Goal: Information Seeking & Learning: Learn about a topic

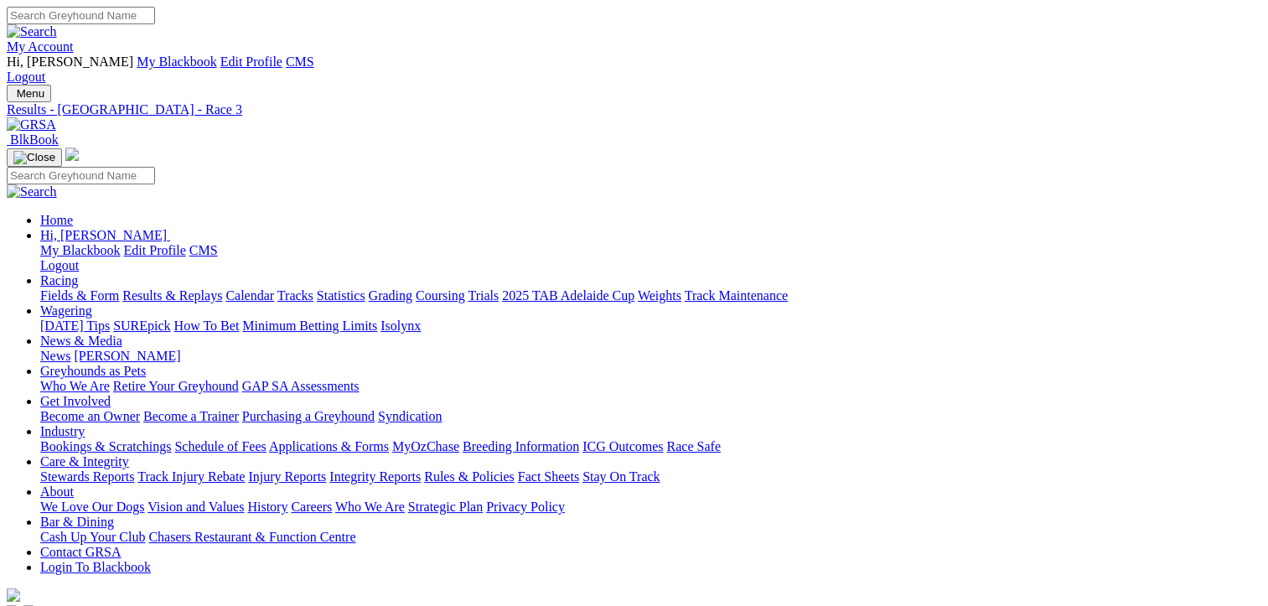
drag, startPoint x: 1193, startPoint y: 365, endPoint x: 1247, endPoint y: 487, distance: 133.1
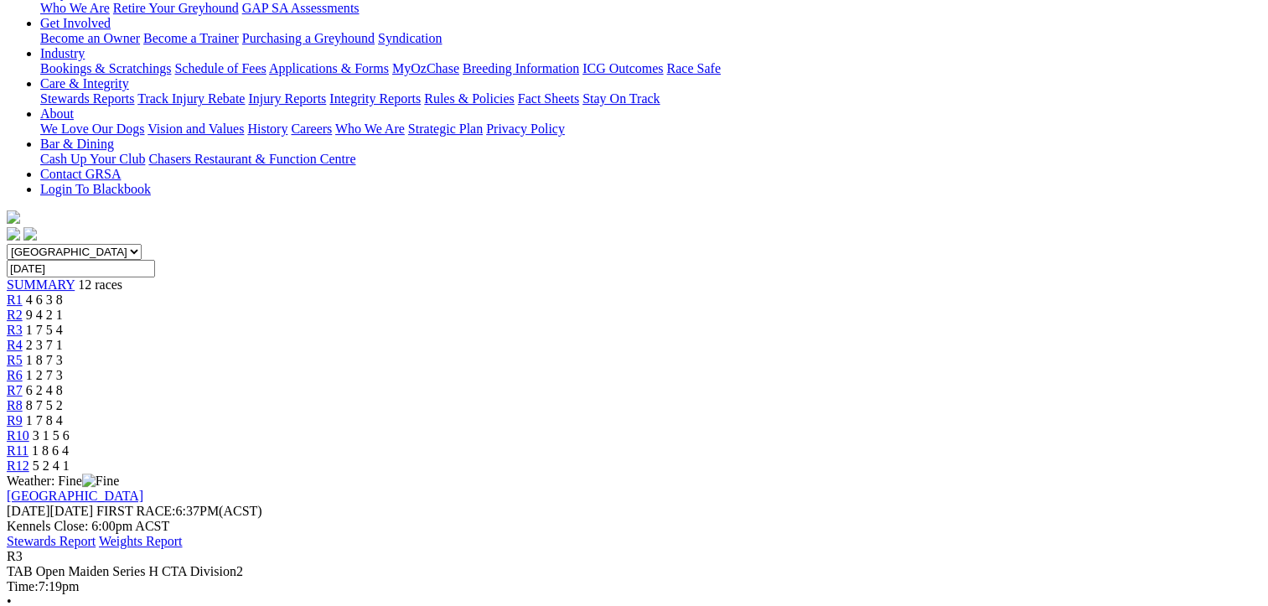
scroll to position [392, 0]
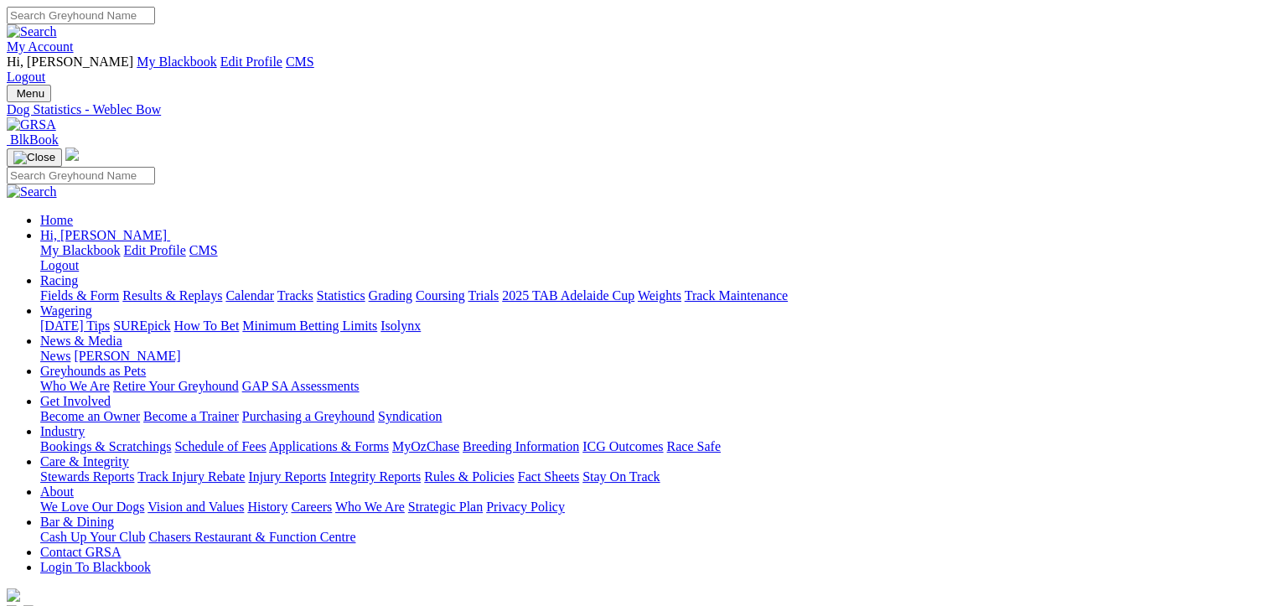
drag, startPoint x: 0, startPoint y: 0, endPoint x: 627, endPoint y: 174, distance: 650.4
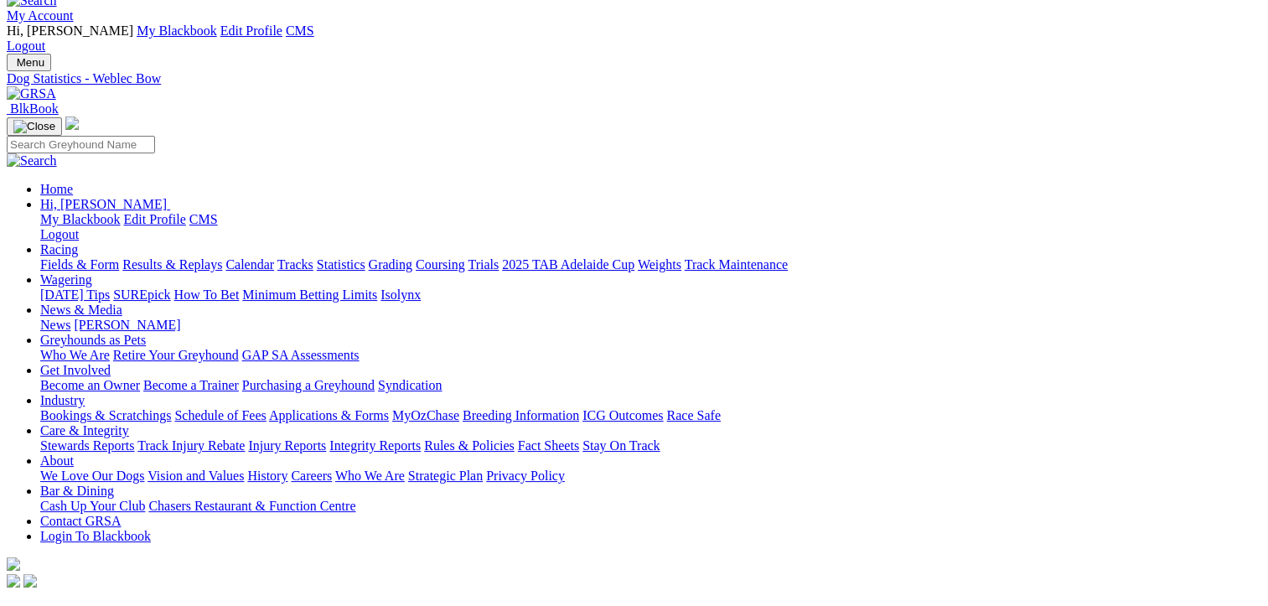
scroll to position [34, 0]
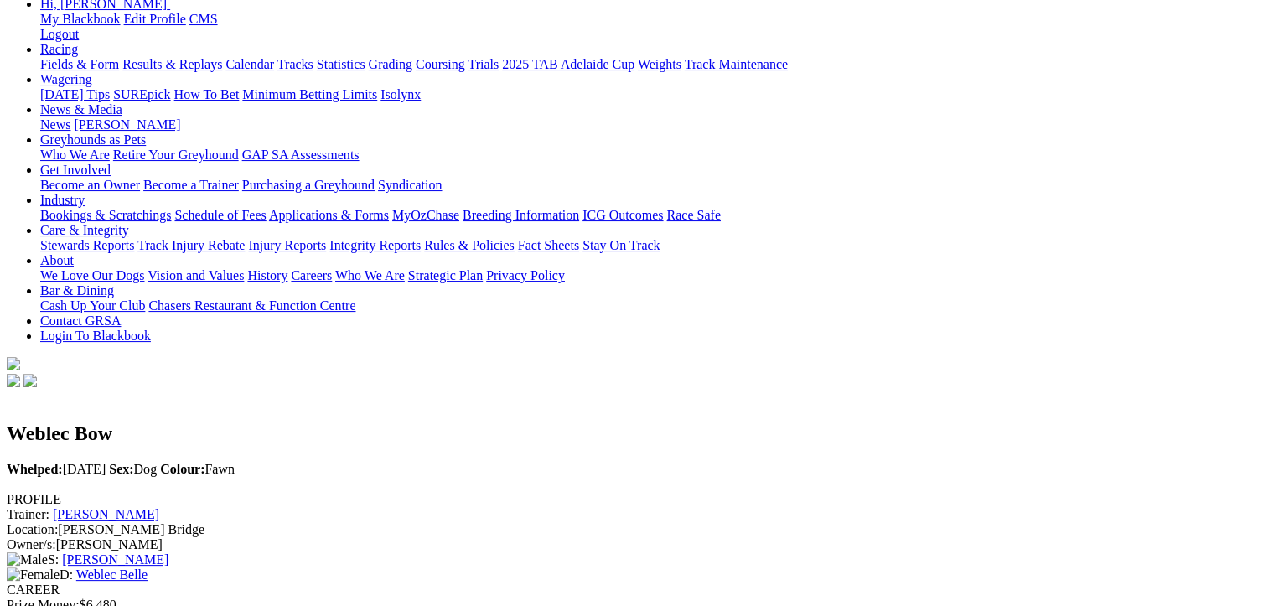
scroll to position [235, 0]
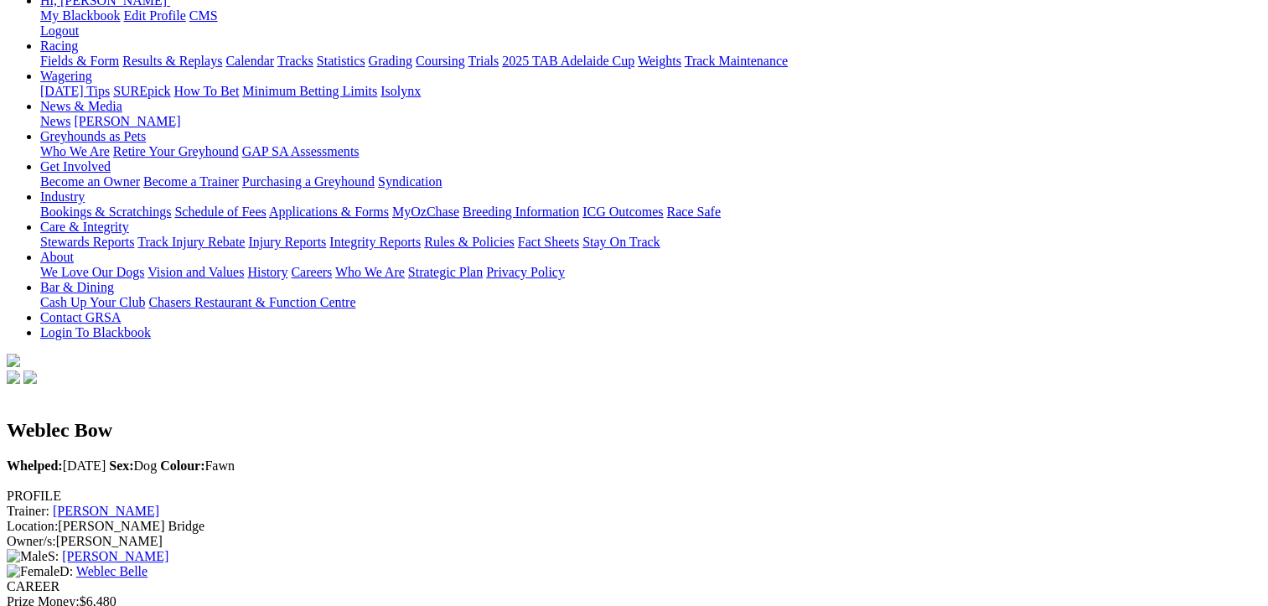
scroll to position [0, 0]
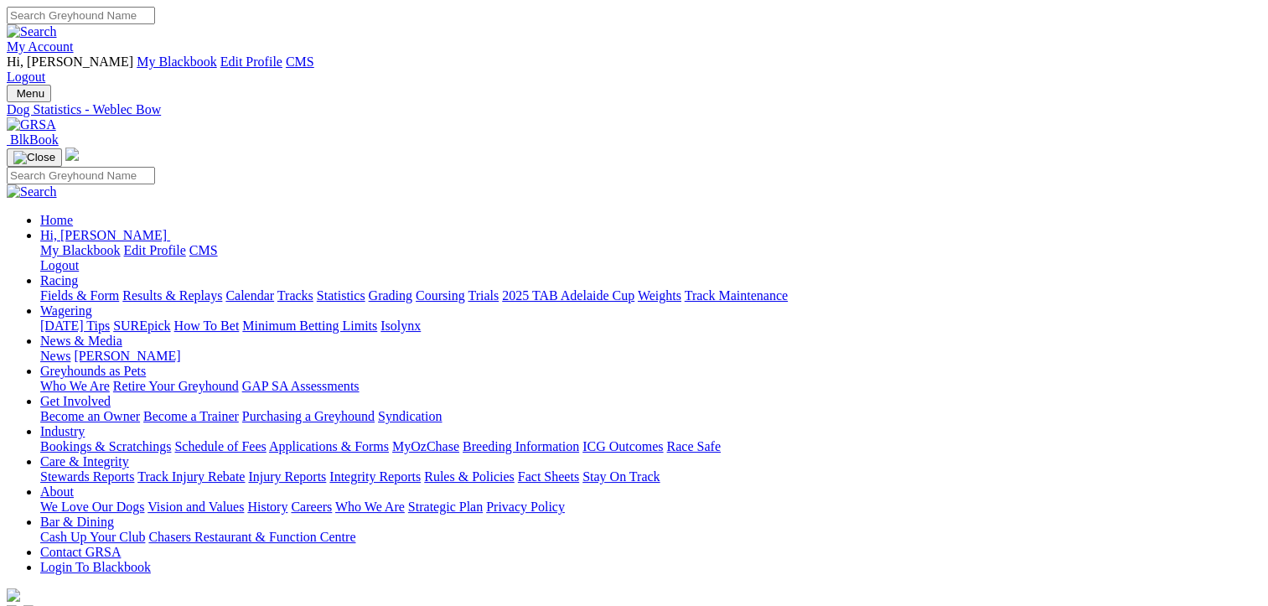
click at [155, 24] on input "Search" at bounding box center [81, 16] width 148 height 18
type input "dyna nod"
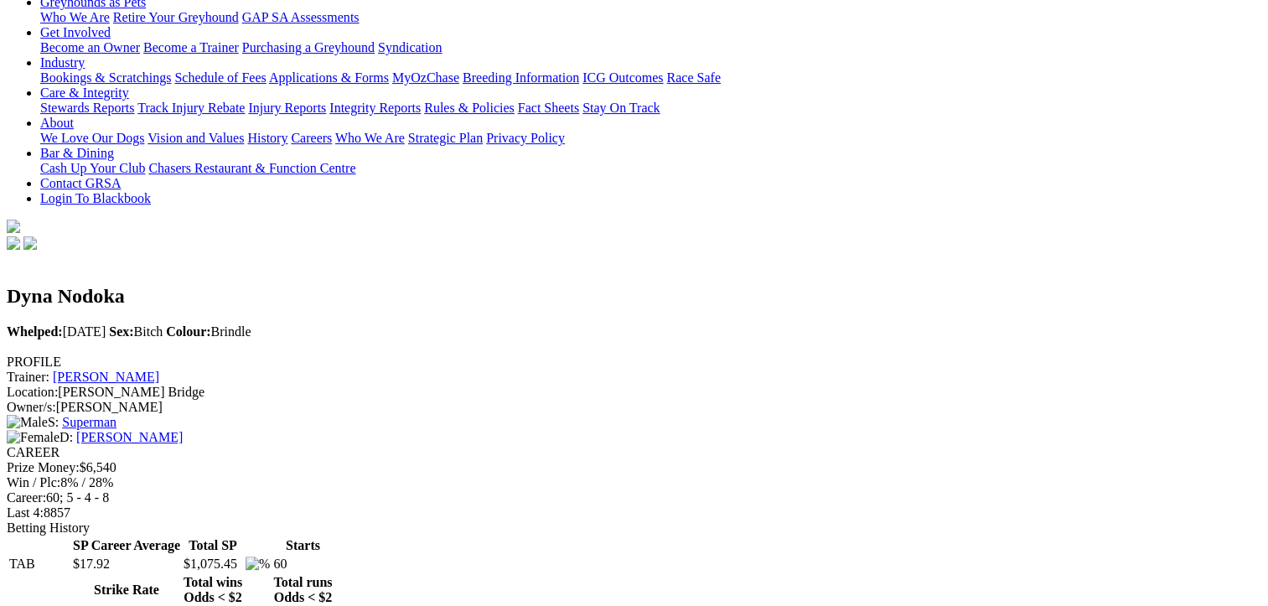
scroll to position [402, 0]
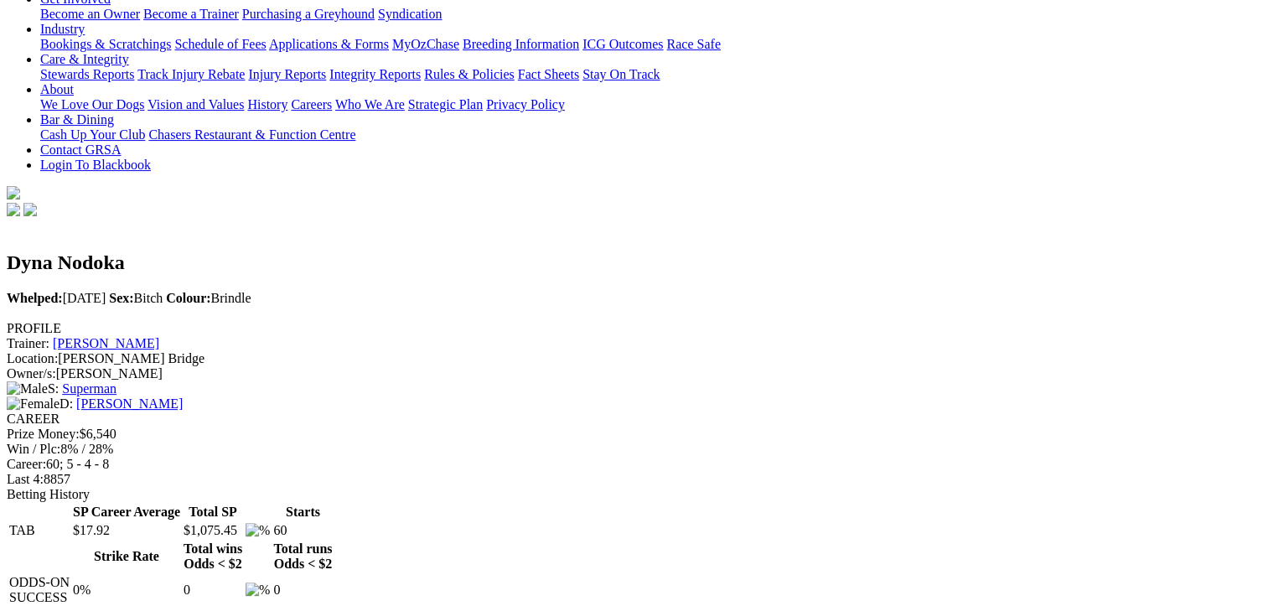
drag, startPoint x: 683, startPoint y: 436, endPoint x: 1076, endPoint y: 434, distance: 392.9
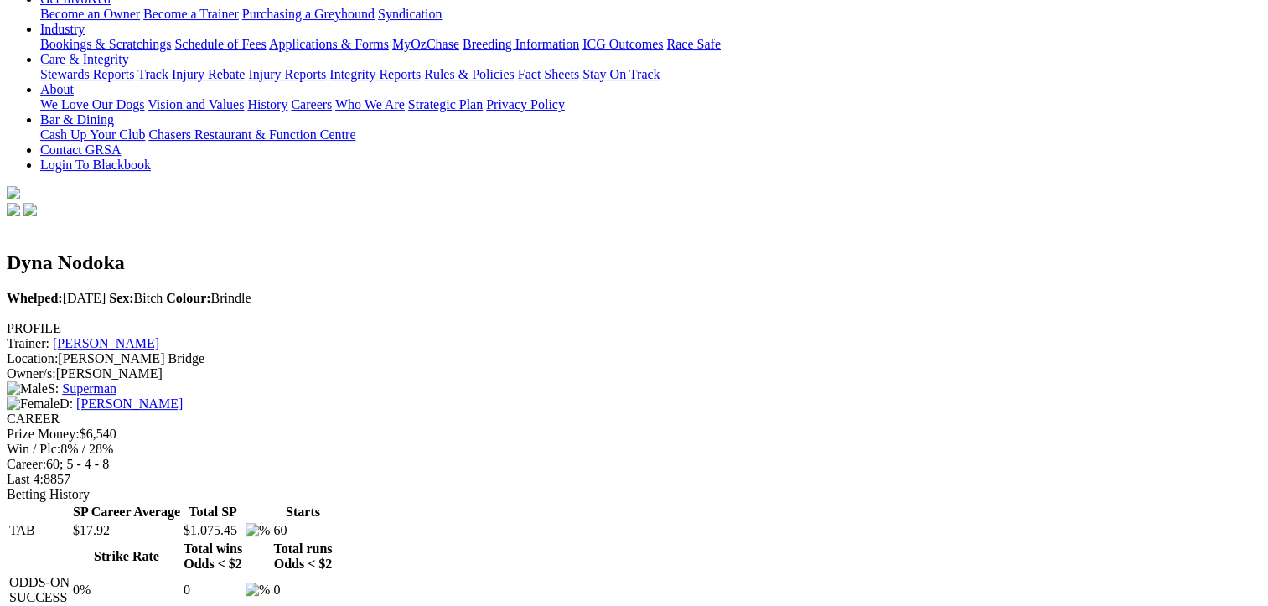
drag, startPoint x: 671, startPoint y: 427, endPoint x: 636, endPoint y: 430, distance: 35.3
drag, startPoint x: 636, startPoint y: 430, endPoint x: 744, endPoint y: 433, distance: 108.1
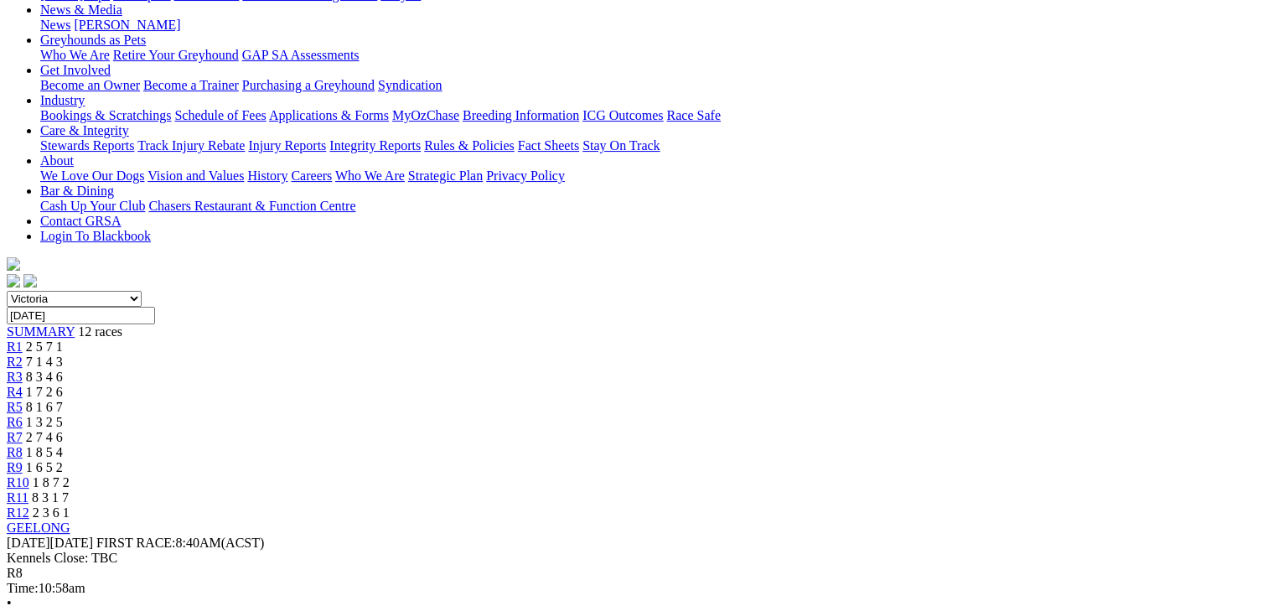
scroll to position [302, 0]
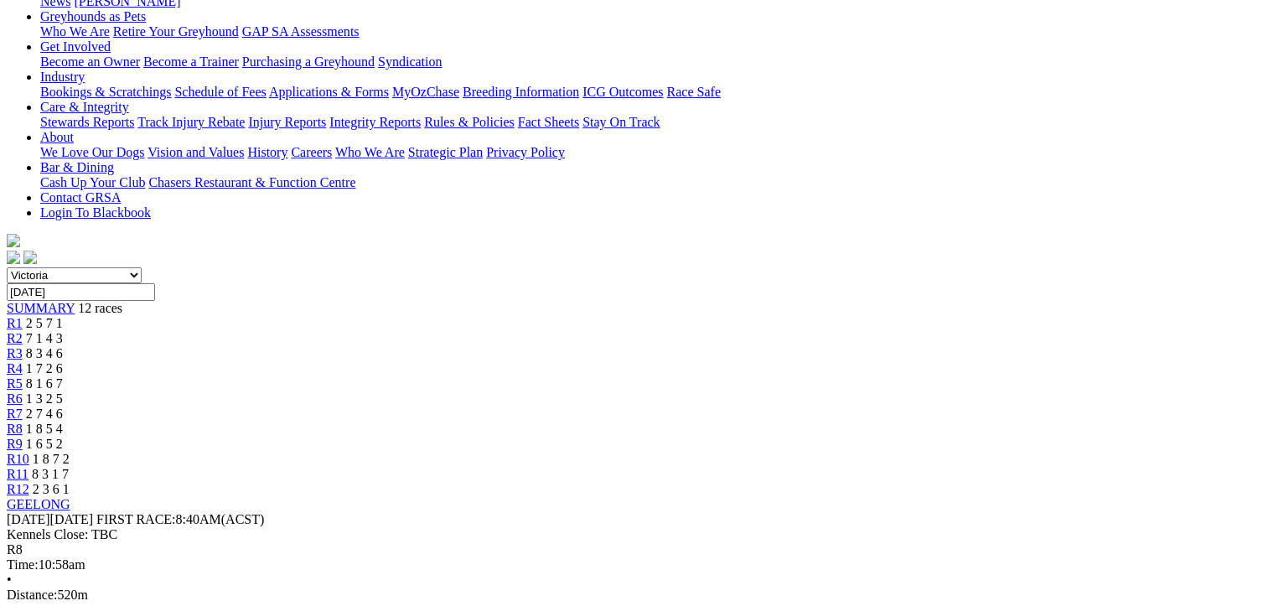
scroll to position [369, 0]
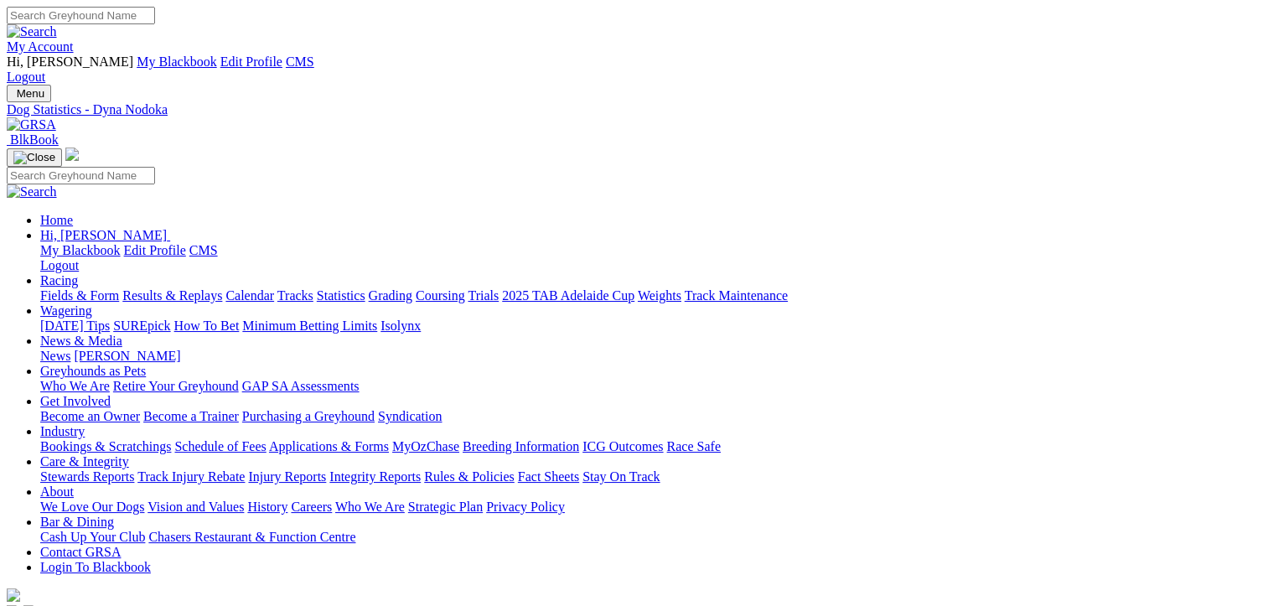
click at [155, 21] on input "Search" at bounding box center [81, 16] width 148 height 18
click at [155, 13] on input "Search" at bounding box center [81, 16] width 148 height 18
click at [155, 14] on input "Search" at bounding box center [81, 16] width 148 height 18
type input "spring jackson"
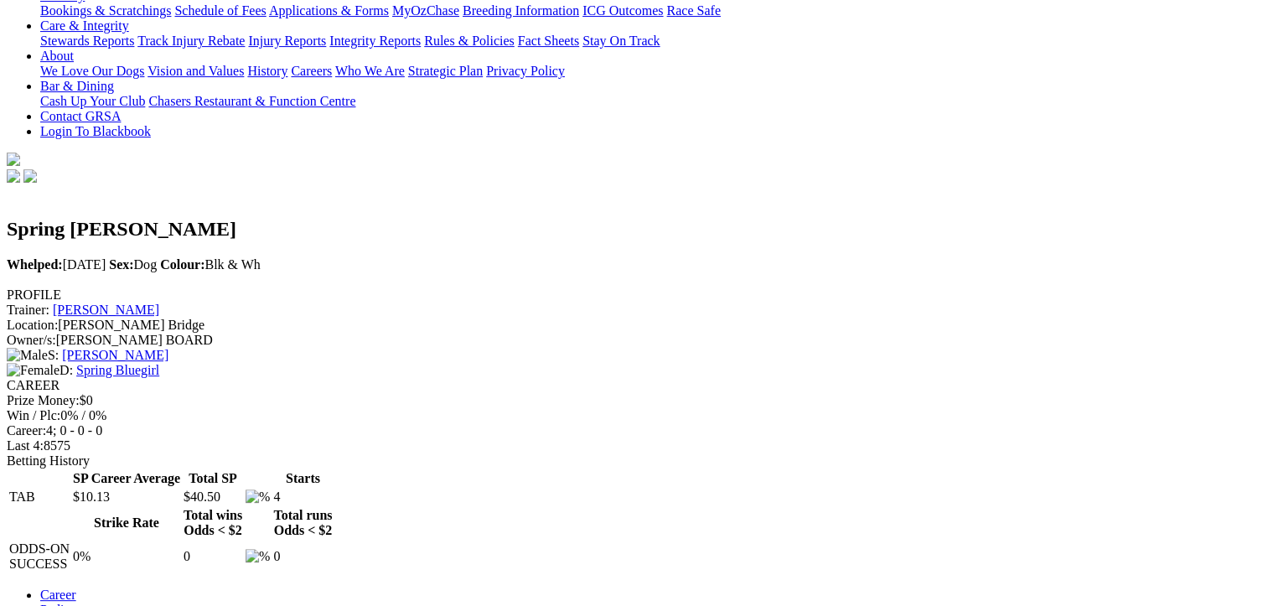
scroll to position [469, 0]
